Goal: Information Seeking & Learning: Learn about a topic

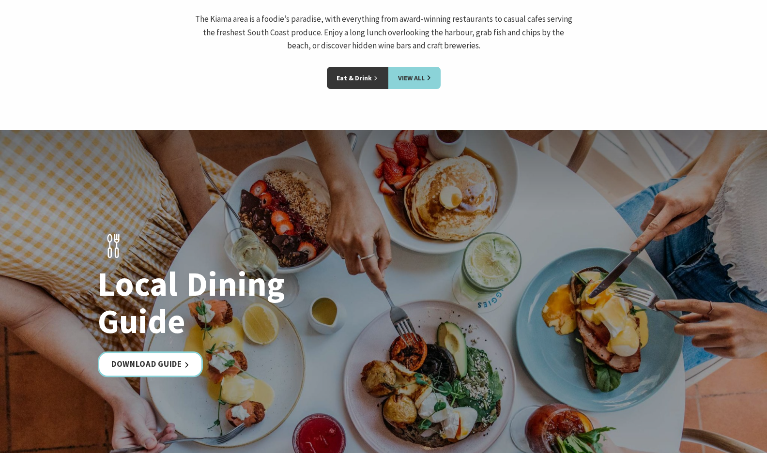
scroll to position [1581, 0]
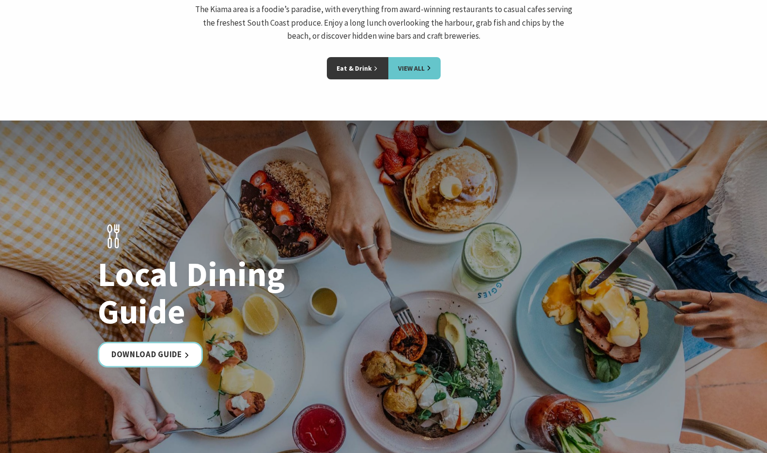
click at [390, 57] on link "View All" at bounding box center [414, 68] width 52 height 22
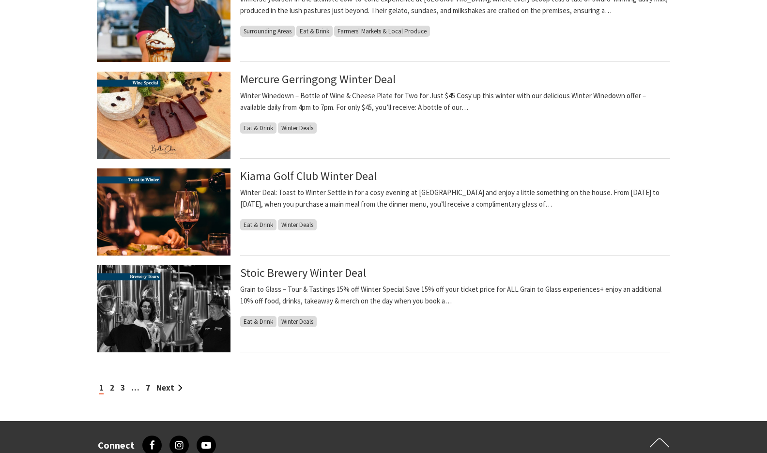
scroll to position [889, 0]
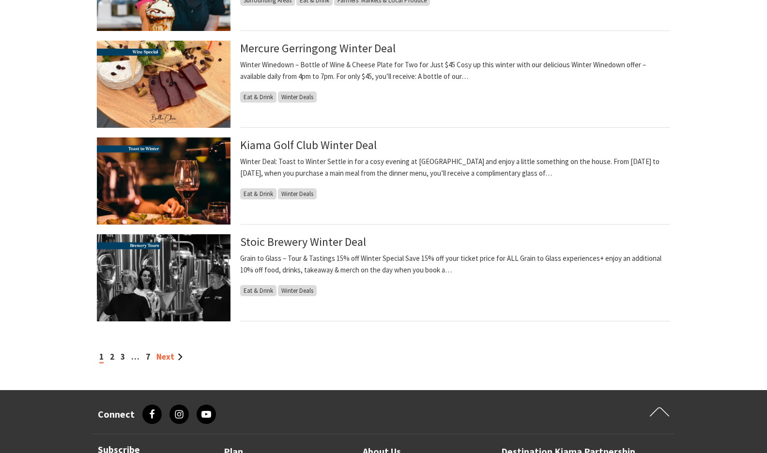
click at [170, 357] on link "Next" at bounding box center [169, 357] width 26 height 11
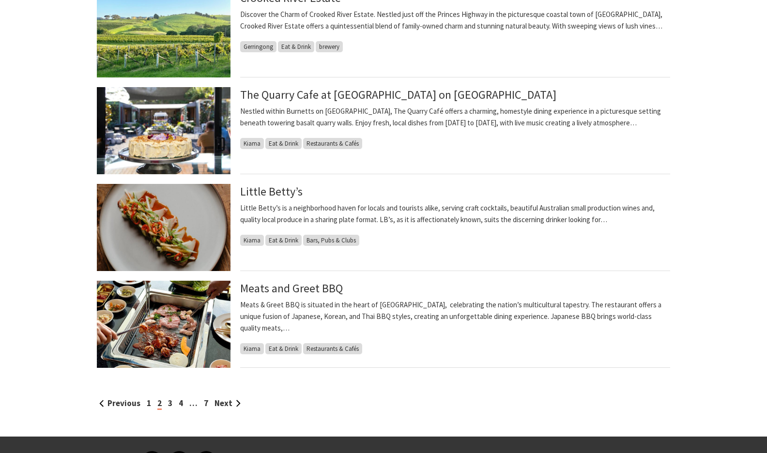
scroll to position [889, 0]
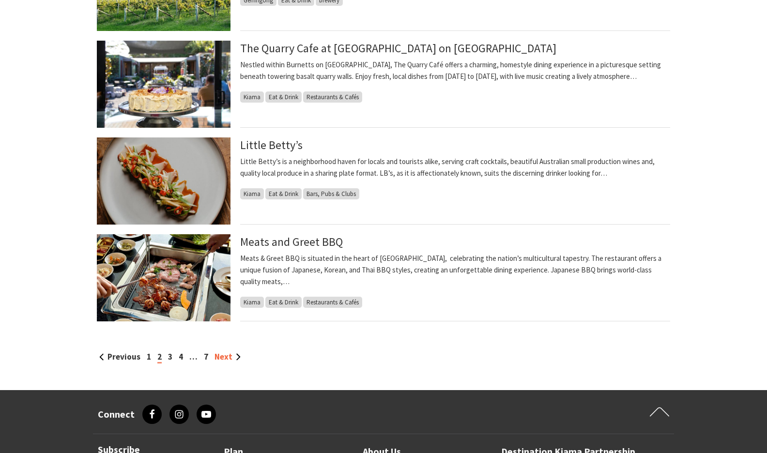
click at [223, 359] on link "Next" at bounding box center [228, 357] width 26 height 11
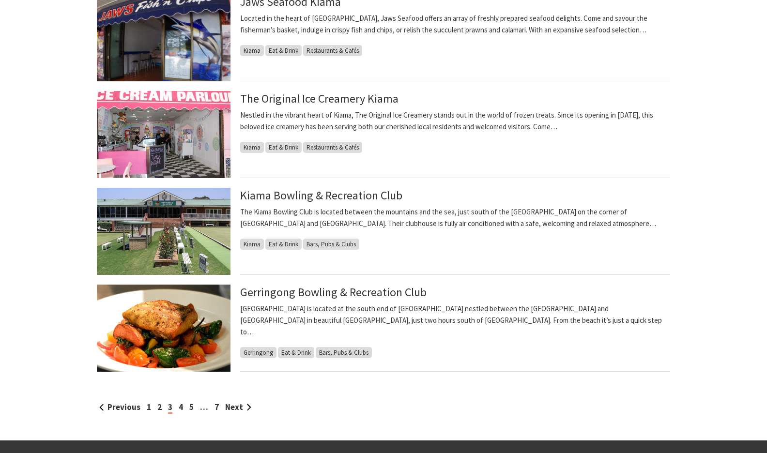
scroll to position [840, 0]
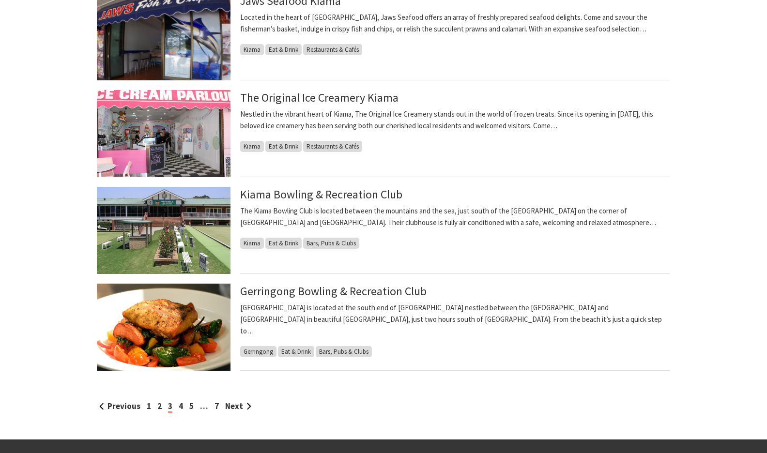
click at [152, 243] on img at bounding box center [164, 230] width 134 height 87
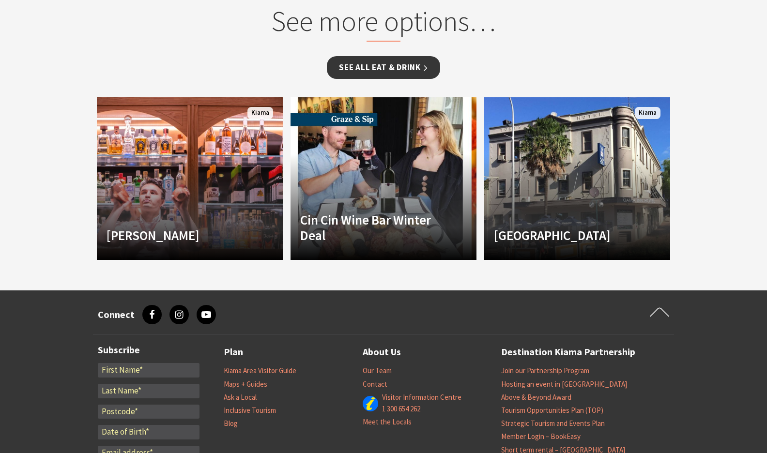
scroll to position [741, 0]
